Goal: Information Seeking & Learning: Learn about a topic

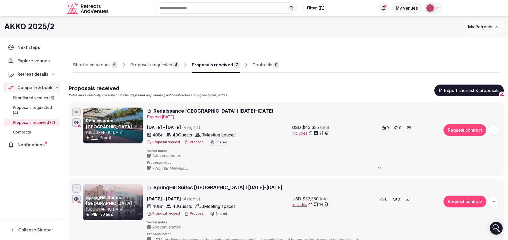
click at [185, 7] on input "text" at bounding box center [226, 7] width 142 height 11
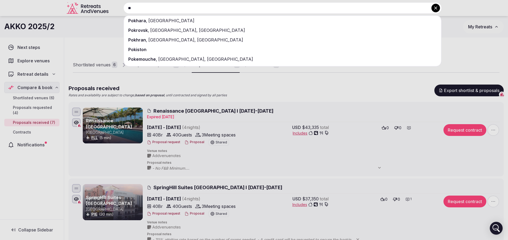
type input "*"
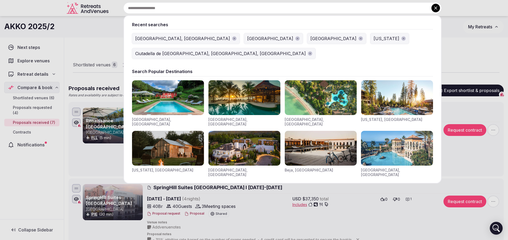
click at [438, 6] on icon at bounding box center [435, 7] width 5 height 5
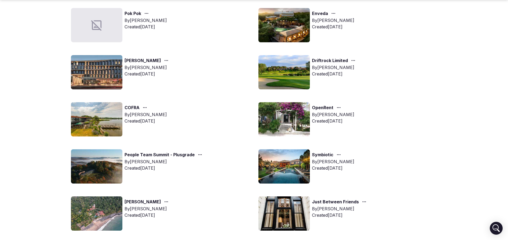
scroll to position [281, 0]
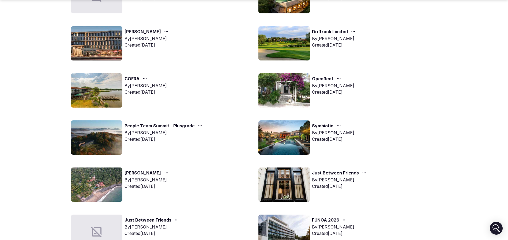
click at [292, 133] on img at bounding box center [283, 137] width 51 height 34
click at [302, 131] on img at bounding box center [283, 137] width 51 height 34
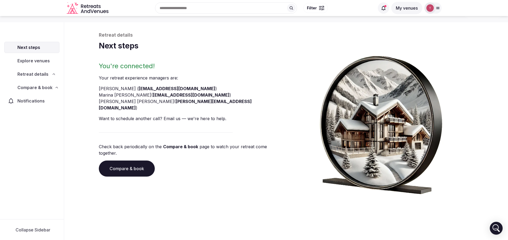
scroll to position [18, 0]
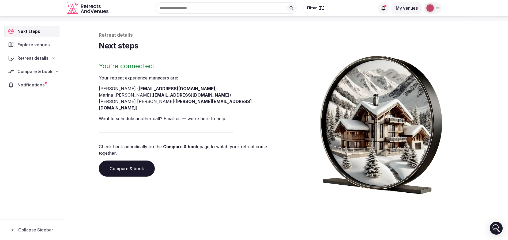
click at [130, 161] on link "Compare & book" at bounding box center [127, 169] width 56 height 16
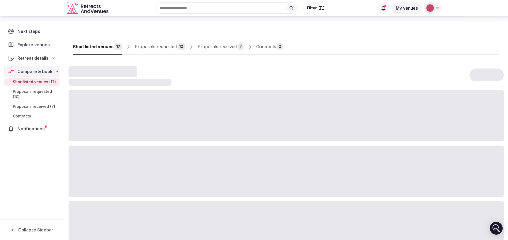
click at [32, 129] on span "Notifications" at bounding box center [31, 129] width 29 height 6
click at [32, 129] on span "Notifications" at bounding box center [32, 129] width 29 height 6
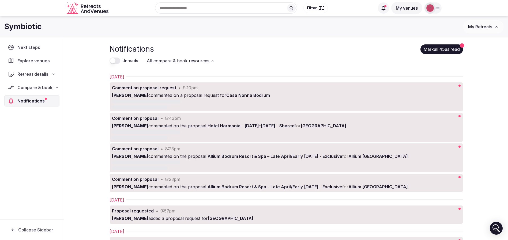
click at [253, 92] on div "[PERSON_NAME] commented on a proposal request for Casa [PERSON_NAME]" at bounding box center [269, 95] width 314 height 6
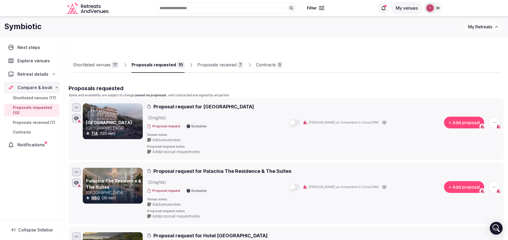
click at [43, 110] on span "Proposals requested (10)" at bounding box center [35, 110] width 44 height 11
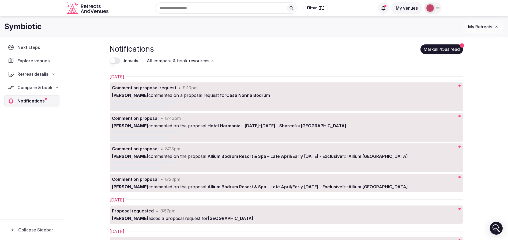
click at [339, 92] on div "[PERSON_NAME] commented on a proposal request for Casa [PERSON_NAME]" at bounding box center [269, 95] width 314 height 6
click at [212, 134] on div at bounding box center [269, 135] width 314 height 10
click at [398, 158] on span "Allium [GEOGRAPHIC_DATA]" at bounding box center [377, 156] width 59 height 5
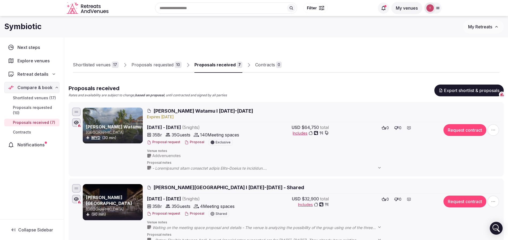
click at [229, 63] on div "Proposals received" at bounding box center [214, 65] width 41 height 6
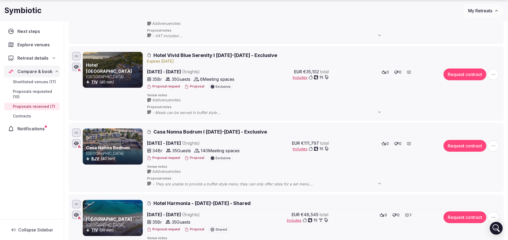
scroll to position [321, 0]
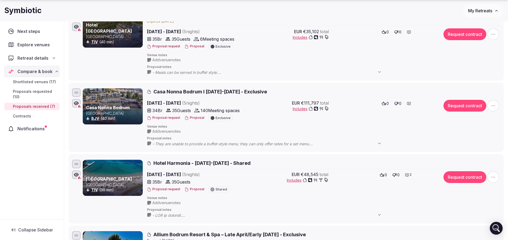
click at [196, 118] on button "Proposal" at bounding box center [194, 118] width 20 height 5
click at [35, 132] on div "Notifications" at bounding box center [31, 128] width 55 height 11
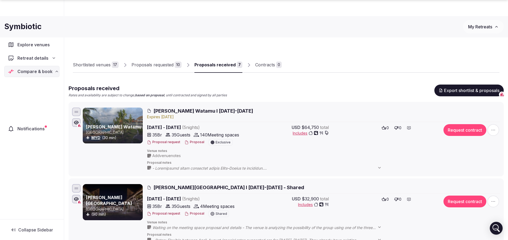
click at [35, 131] on div "Next steps Explore venues Retreat details Compare & book Shortlisted venues (17…" at bounding box center [32, 120] width 64 height 198
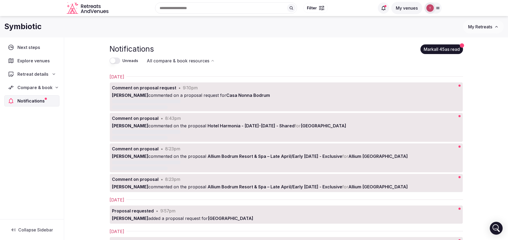
click at [181, 95] on div "[PERSON_NAME] commented on a proposal request for Casa [PERSON_NAME]" at bounding box center [269, 95] width 314 height 6
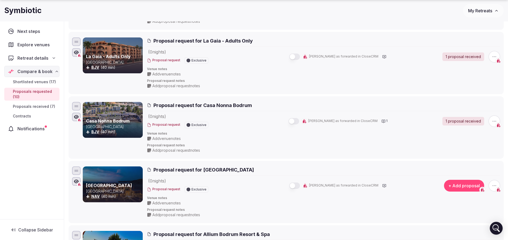
scroll to position [402, 0]
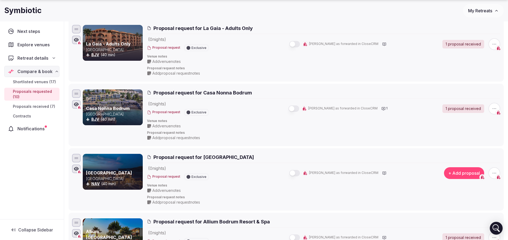
click at [160, 137] on span "Add proposal request notes" at bounding box center [176, 137] width 48 height 5
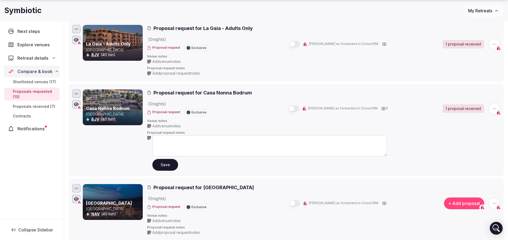
click at [167, 124] on span "Add venue notes" at bounding box center [166, 125] width 28 height 5
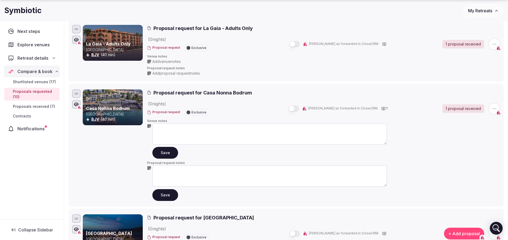
click at [245, 98] on div "Proposal request for Casa Nonna Bodrum" at bounding box center [323, 93] width 353 height 9
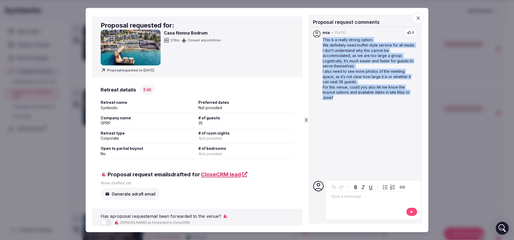
drag, startPoint x: 322, startPoint y: 41, endPoint x: 376, endPoint y: 100, distance: 79.6
click at [376, 99] on div "This is a really strong option. We definitely need buffet-style service for all…" at bounding box center [370, 68] width 94 height 63
click at [376, 100] on p "For this venue, could you also let me know the buyout options and available dat…" at bounding box center [370, 92] width 94 height 16
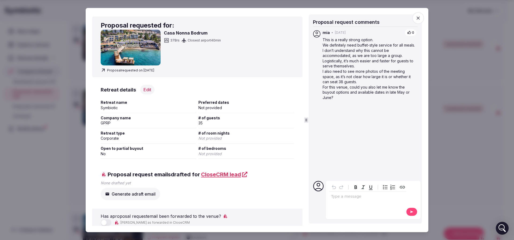
click at [420, 17] on icon "button" at bounding box center [417, 17] width 5 height 5
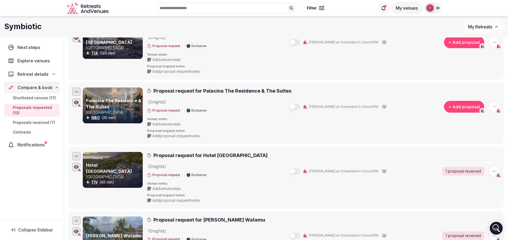
scroll to position [0, 0]
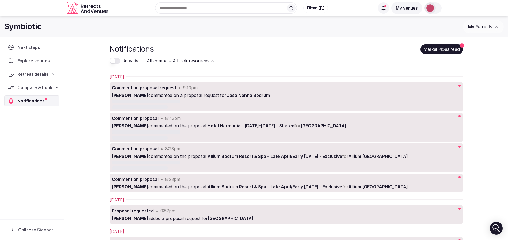
click at [234, 101] on div at bounding box center [269, 105] width 314 height 10
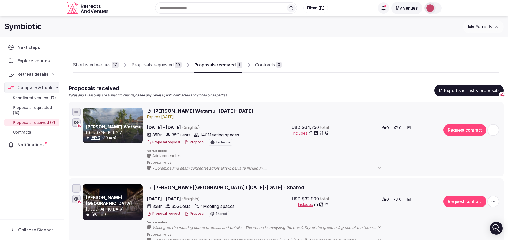
click at [40, 124] on span "Proposals received (7)" at bounding box center [34, 122] width 42 height 5
click at [35, 143] on span "Notifications" at bounding box center [31, 145] width 29 height 6
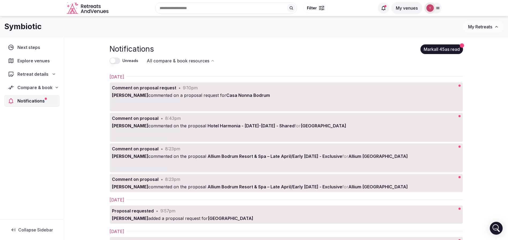
click at [35, 143] on div "Next steps Explore venues Retreat details Compare & book Notifications" at bounding box center [32, 128] width 64 height 182
click at [437, 50] on button "[PERSON_NAME] all 45 as read" at bounding box center [441, 49] width 43 height 10
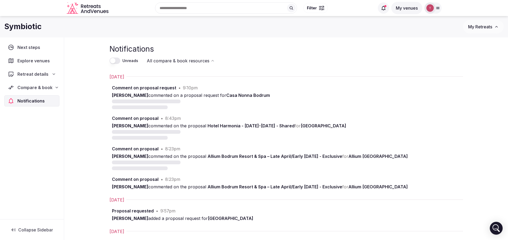
click at [226, 93] on span "Casa Nonna Bodrum" at bounding box center [248, 95] width 44 height 5
